Goal: Task Accomplishment & Management: Complete application form

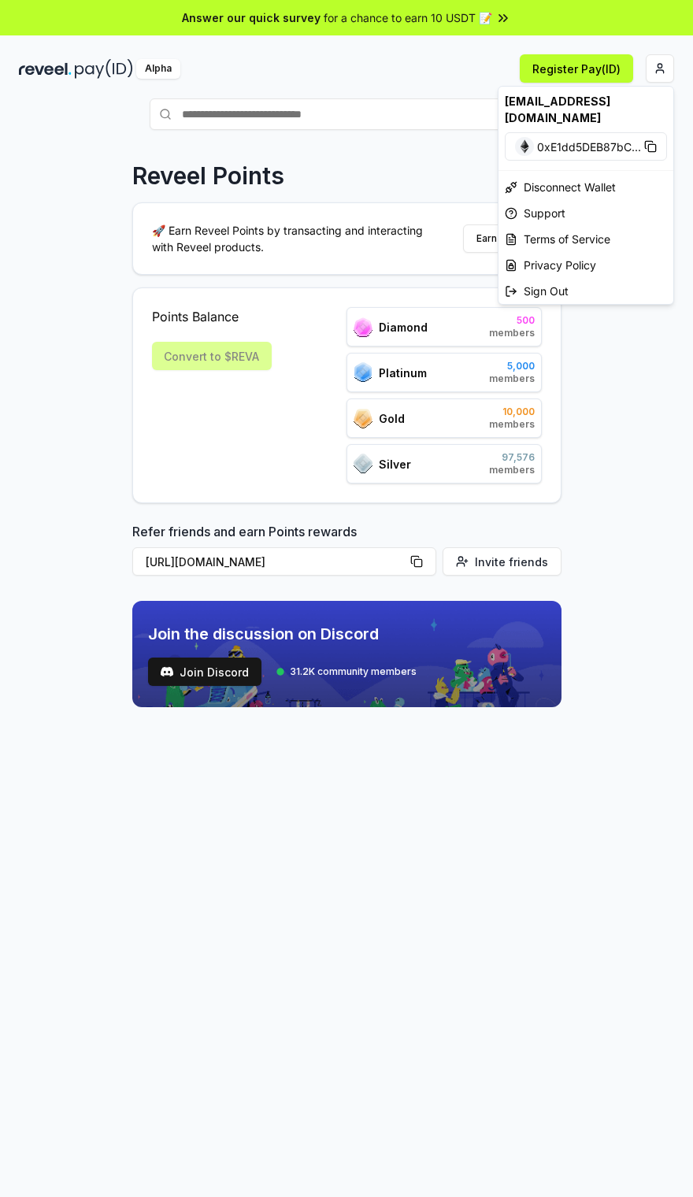
click at [659, 70] on html "Answer our quick survey for a chance to earn 10 USDT 📝 Alpha Register Pay(ID) R…" at bounding box center [346, 598] width 693 height 1197
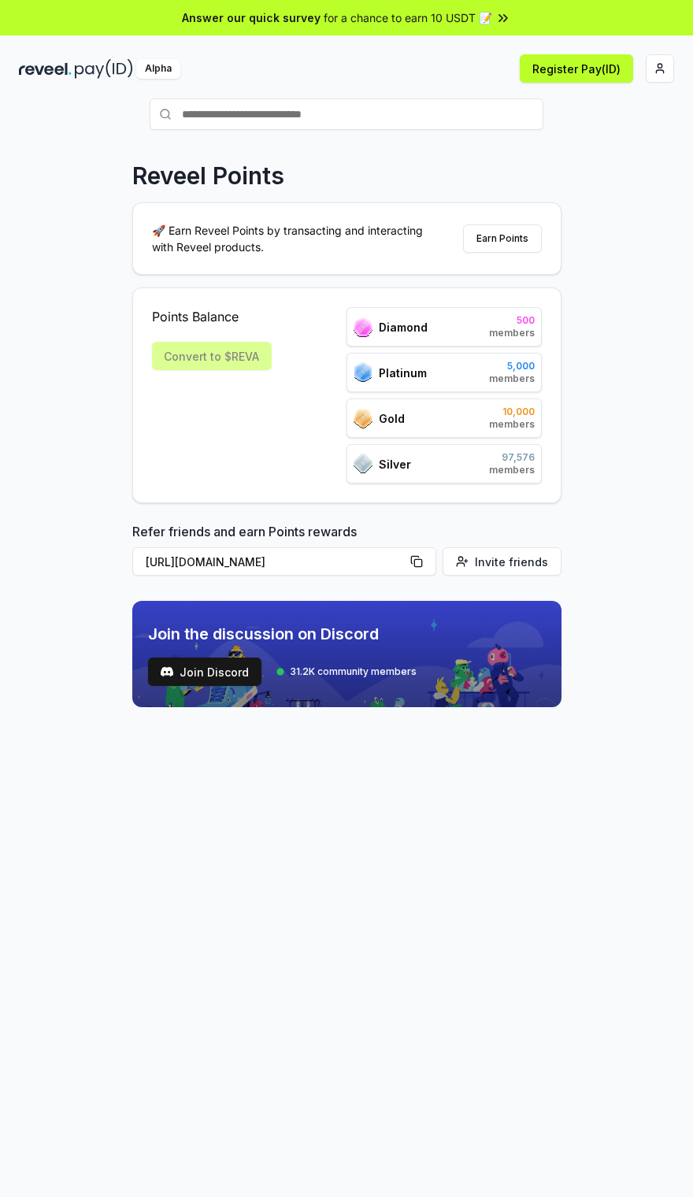
click at [511, 247] on button "Earn Points" at bounding box center [502, 238] width 79 height 28
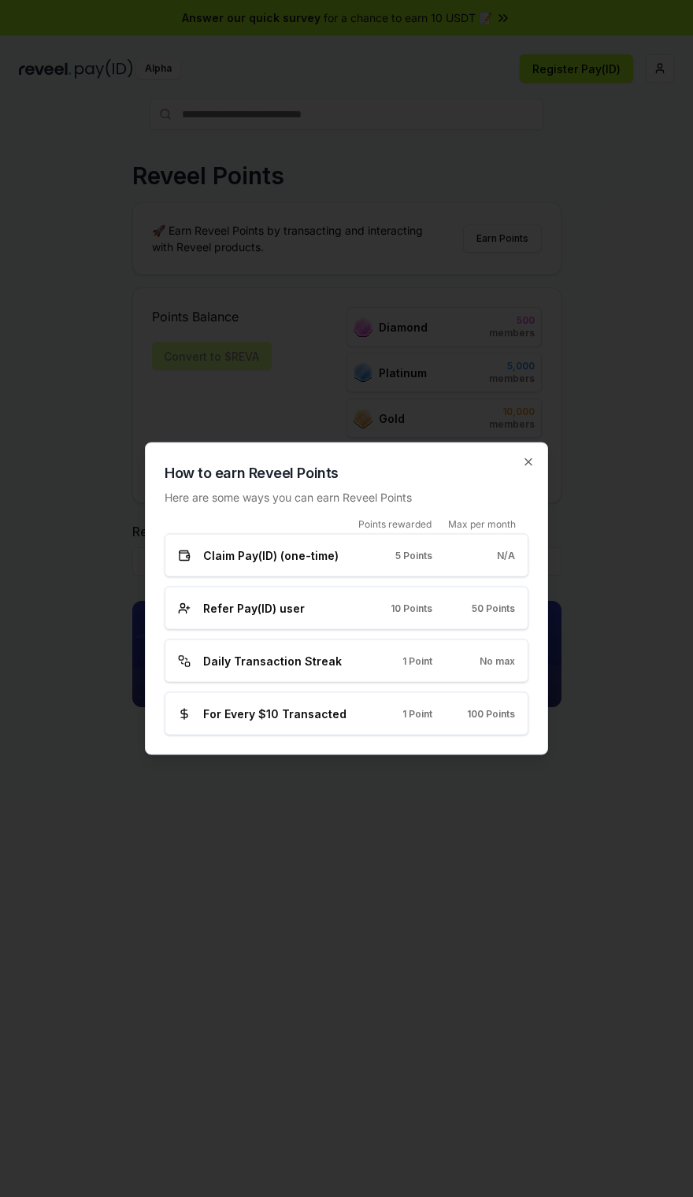
click at [431, 870] on div at bounding box center [346, 598] width 693 height 1197
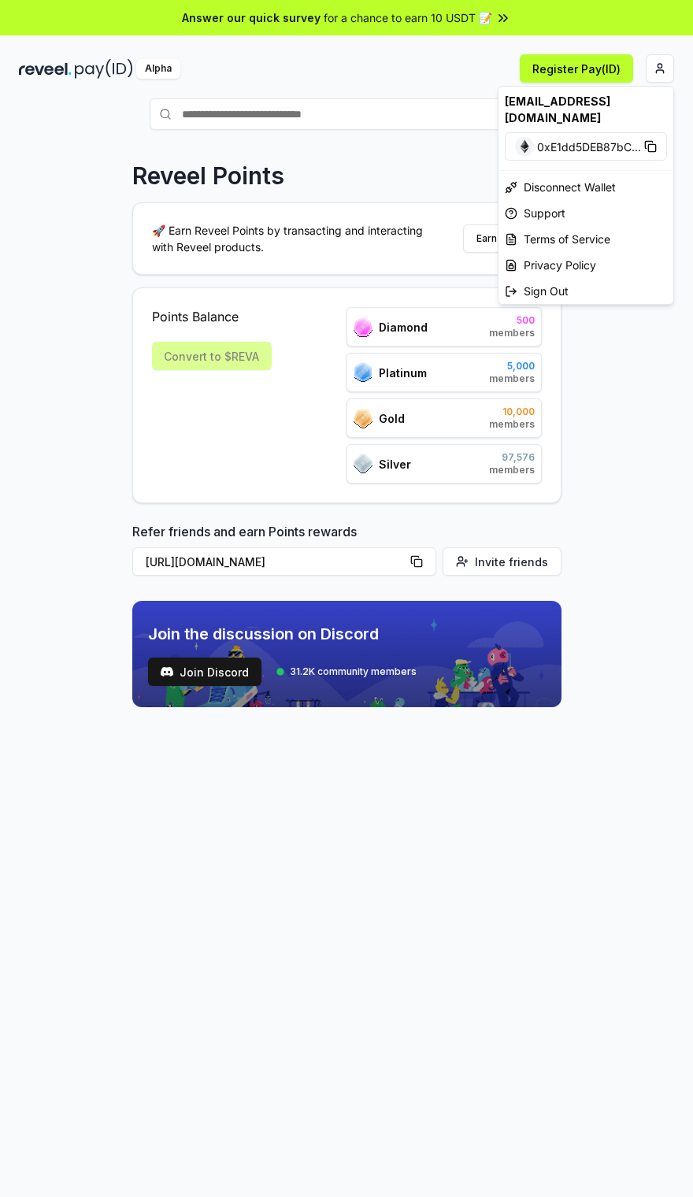
click at [653, 72] on html "Answer our quick survey for a chance to earn 10 USDT 📝 Alpha Register Pay(ID) R…" at bounding box center [346, 598] width 693 height 1197
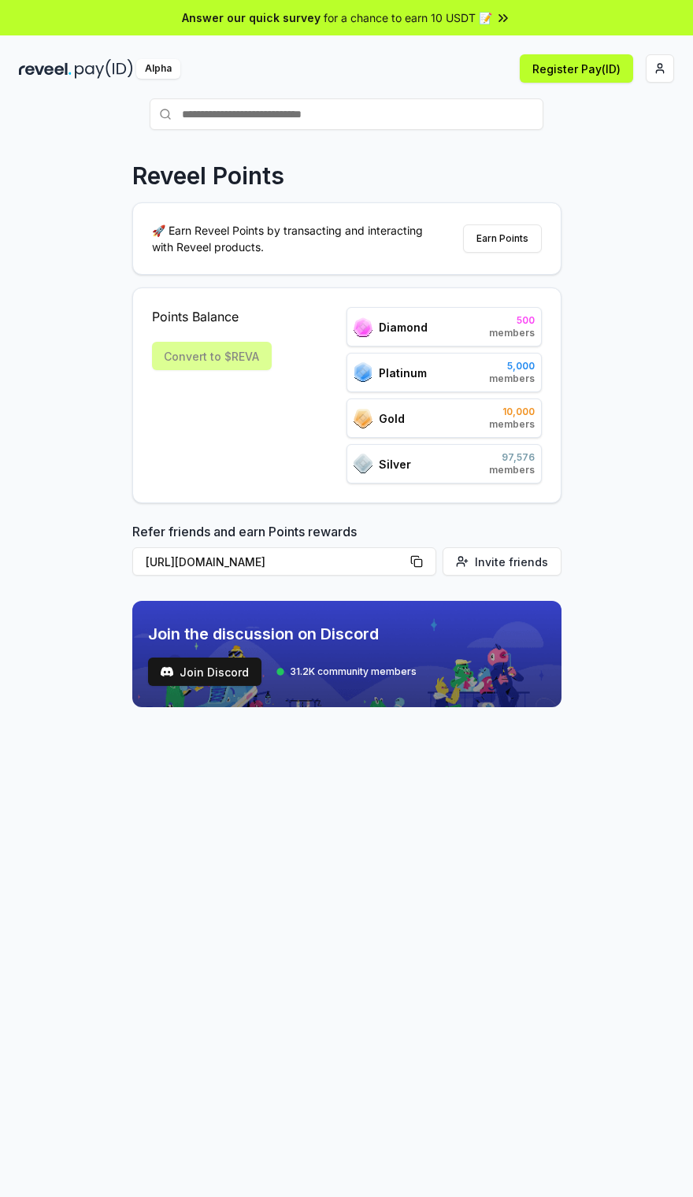
click at [250, 360] on div "Convert to $REVA" at bounding box center [212, 356] width 120 height 28
click at [497, 324] on span "500" at bounding box center [512, 320] width 46 height 13
click at [465, 342] on div "Diamond 500 members" at bounding box center [444, 326] width 195 height 39
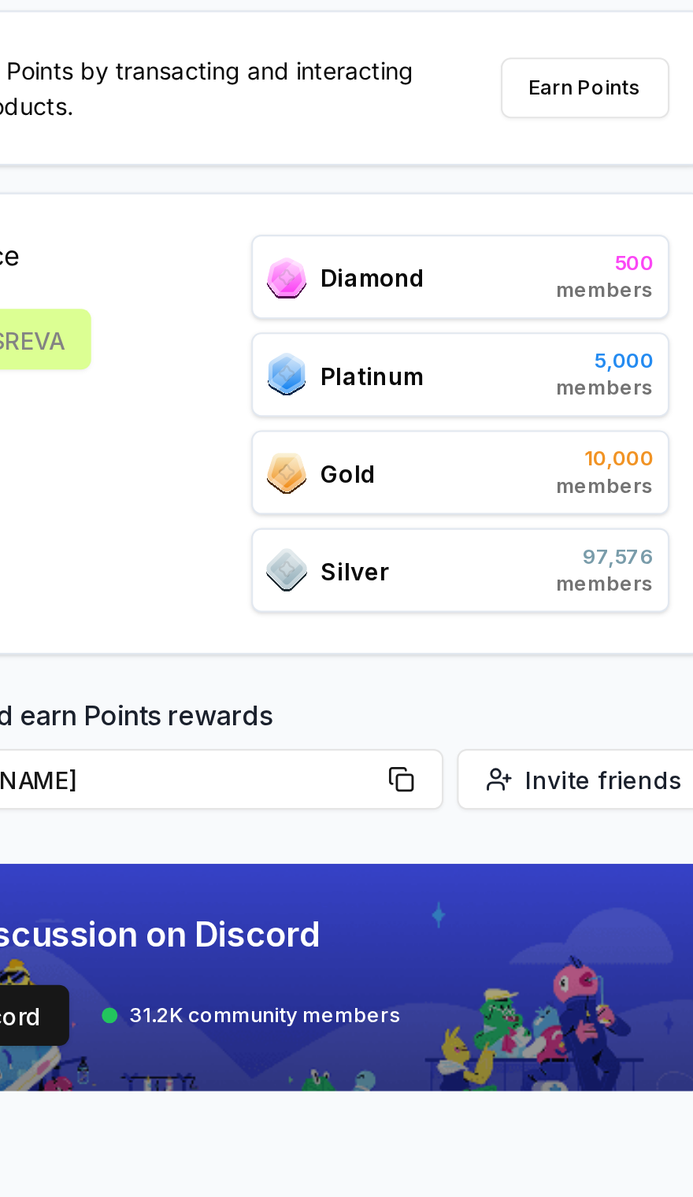
click at [347, 307] on div "Diamond 500 members" at bounding box center [444, 326] width 195 height 39
click at [379, 319] on span "Diamond" at bounding box center [403, 327] width 49 height 17
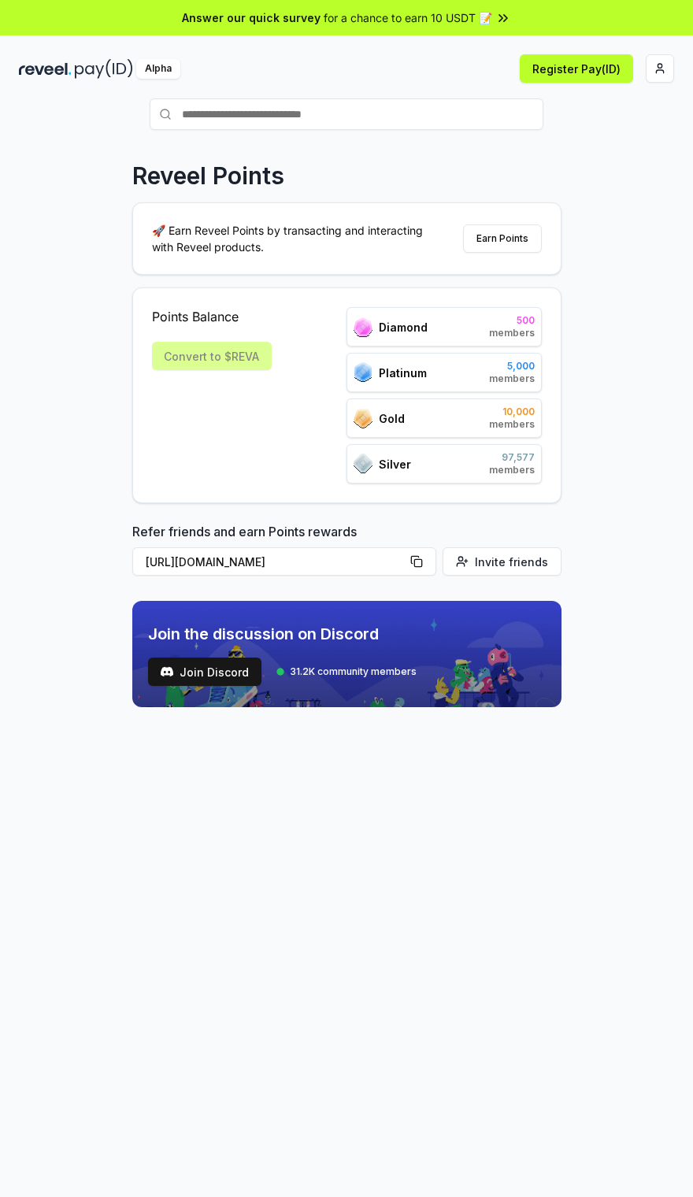
click at [155, 78] on div "Alpha" at bounding box center [158, 69] width 44 height 20
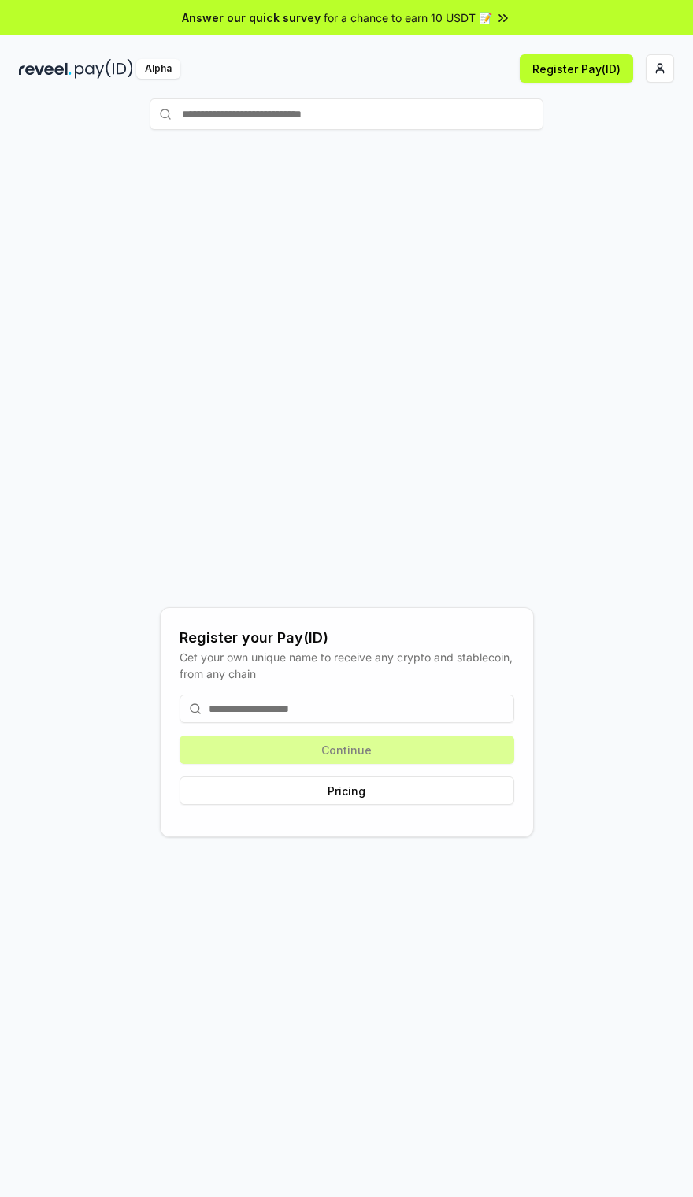
click at [154, 75] on div "Alpha" at bounding box center [158, 69] width 44 height 20
click at [295, 723] on input at bounding box center [347, 709] width 335 height 28
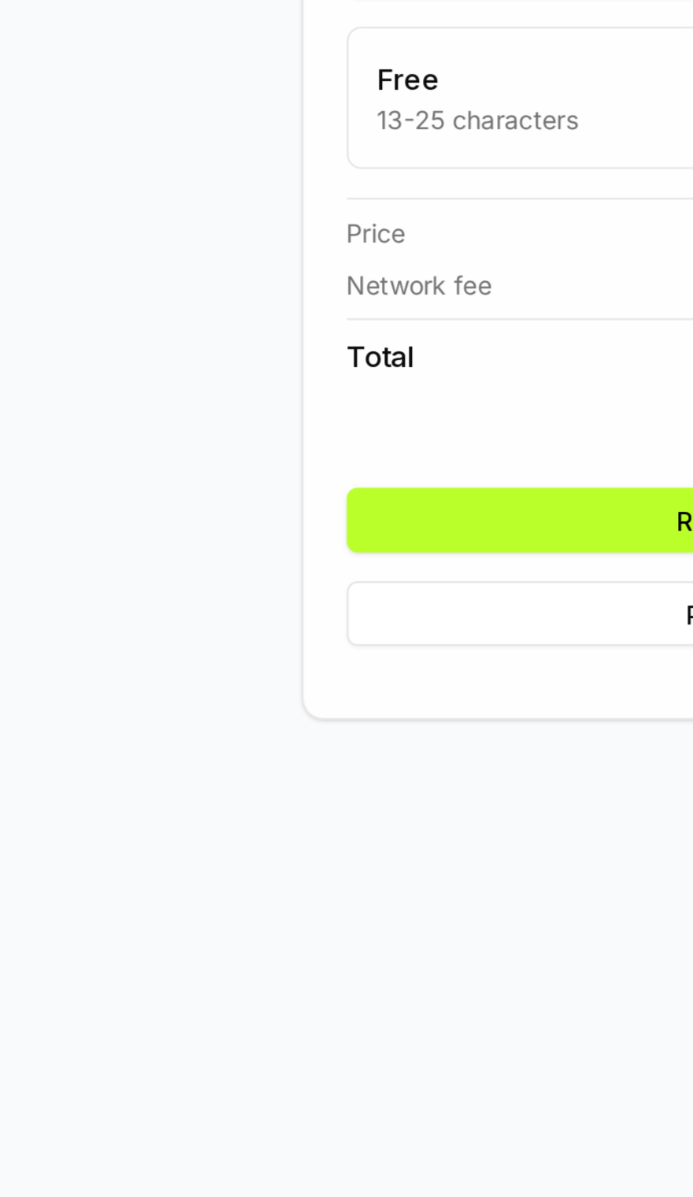
type input "**********"
click at [259, 836] on button "Register" at bounding box center [347, 850] width 335 height 28
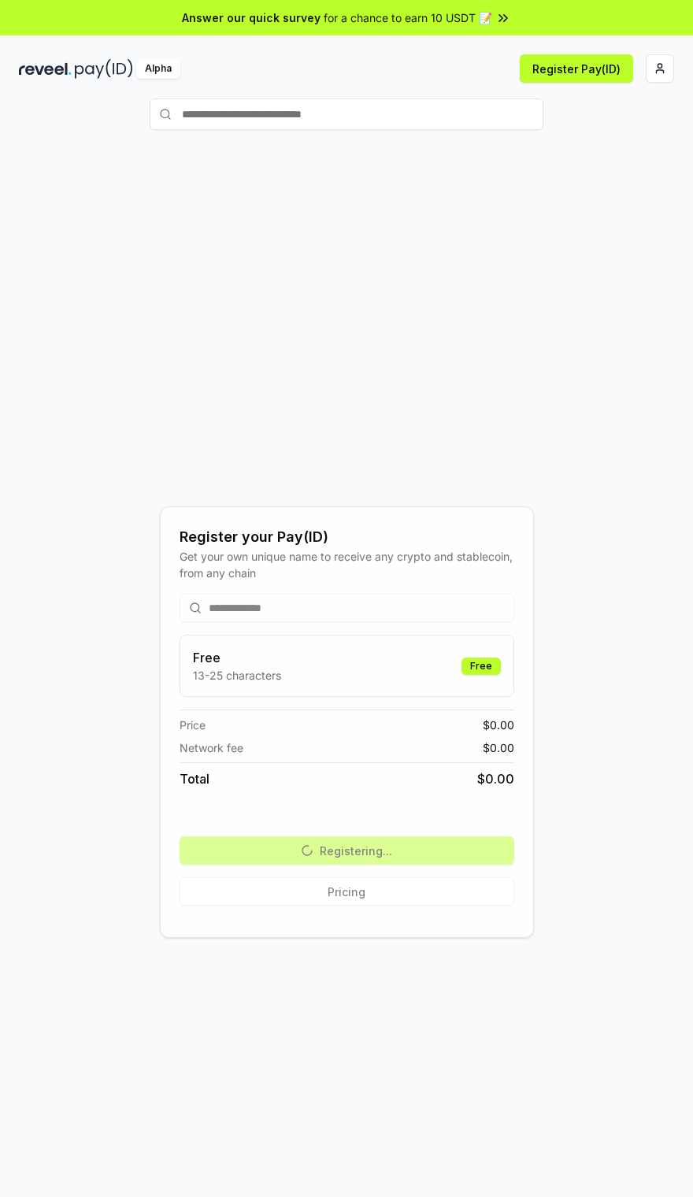
click at [495, 18] on icon at bounding box center [503, 18] width 16 height 16
